Goal: Navigation & Orientation: Find specific page/section

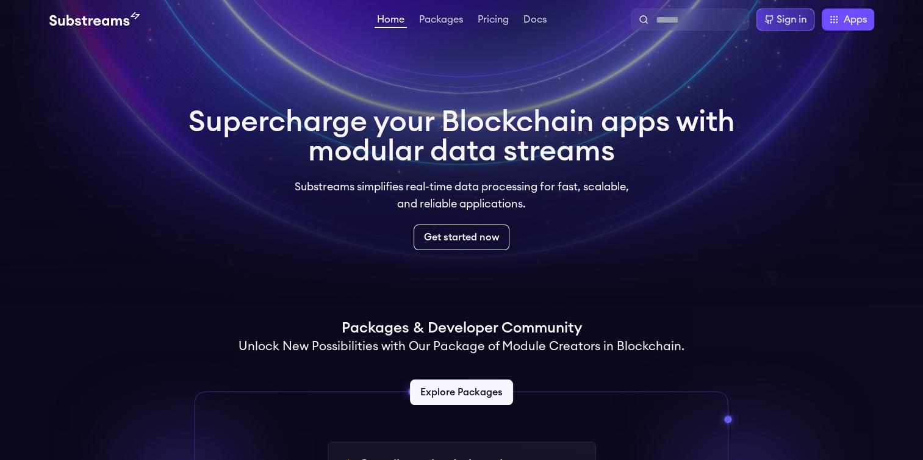
click at [777, 21] on div "Sign in" at bounding box center [791, 19] width 30 height 15
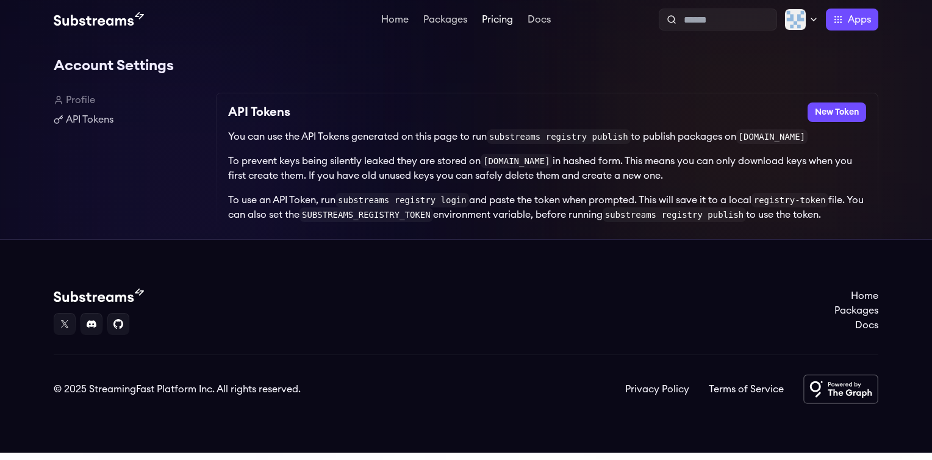
click at [505, 23] on link "Pricing" at bounding box center [497, 21] width 36 height 12
click at [546, 23] on link "Docs" at bounding box center [539, 21] width 28 height 12
click at [498, 23] on link "Pricing" at bounding box center [497, 21] width 36 height 12
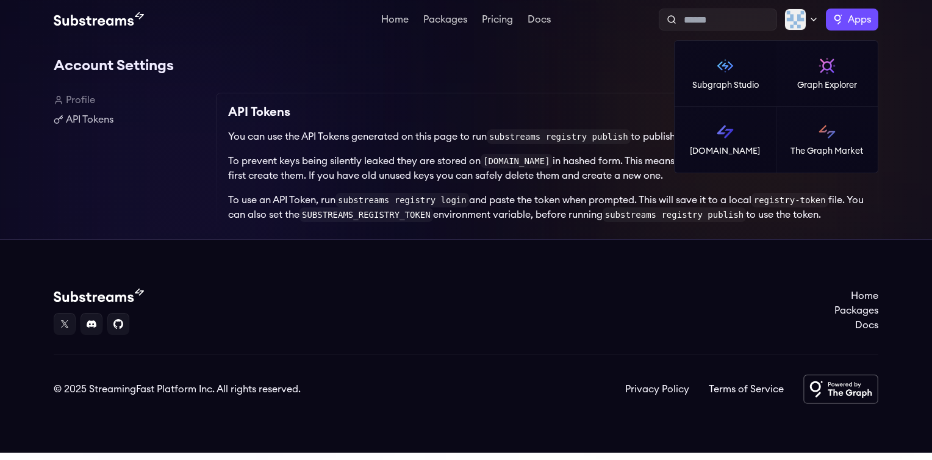
click at [834, 29] on label "Apps" at bounding box center [852, 20] width 52 height 22
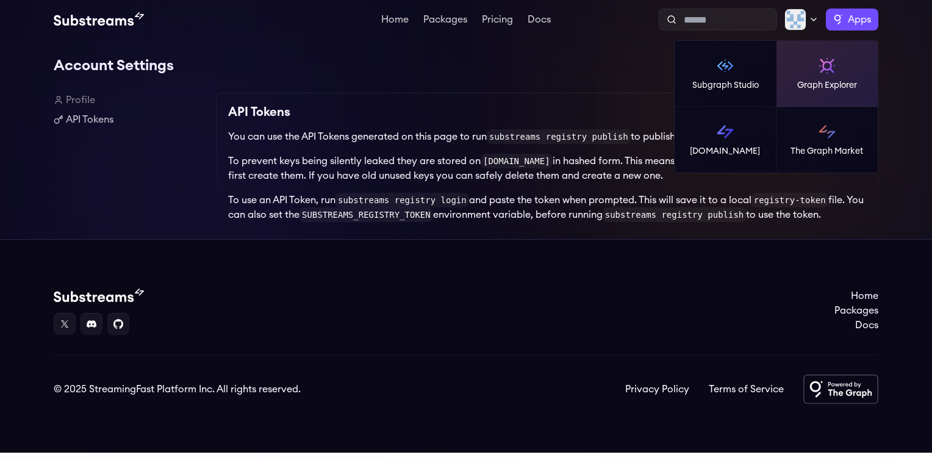
click at [800, 91] on link "Graph Explorer" at bounding box center [827, 74] width 102 height 66
